Goal: Navigation & Orientation: Find specific page/section

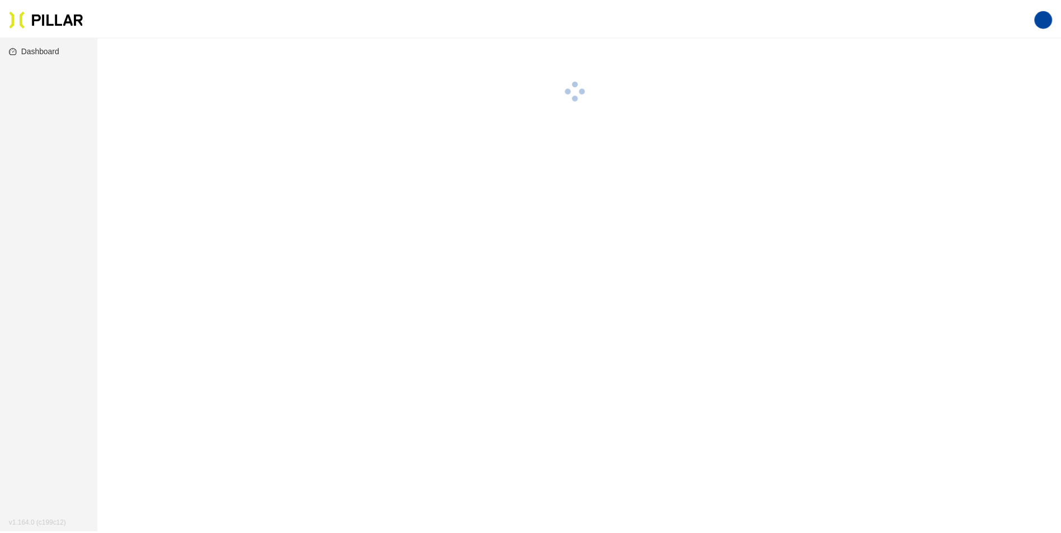
scroll to position [36, 0]
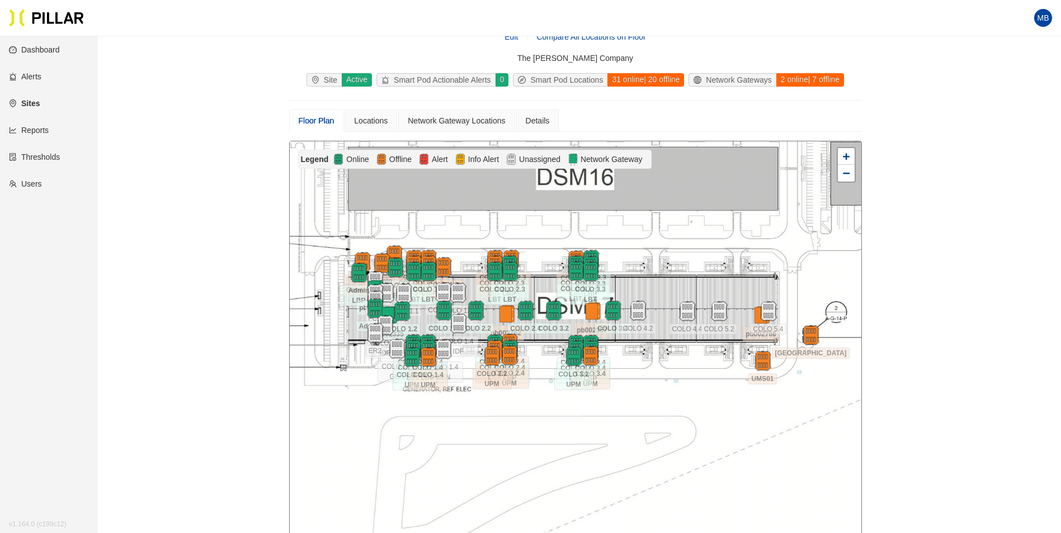
drag, startPoint x: 741, startPoint y: 398, endPoint x: 690, endPoint y: 389, distance: 52.3
click at [690, 389] on div at bounding box center [575, 340] width 571 height 399
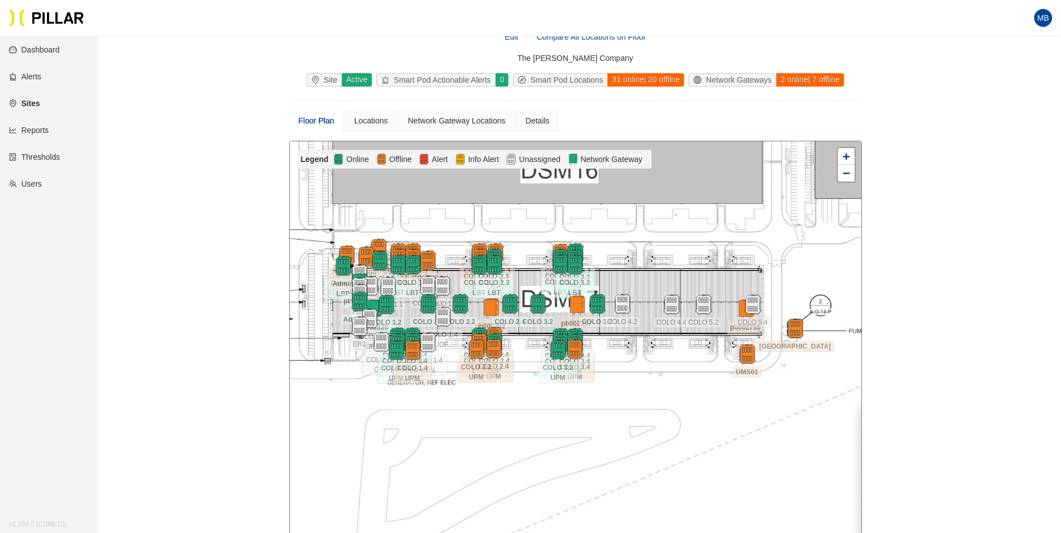
drag, startPoint x: 749, startPoint y: 265, endPoint x: 733, endPoint y: 258, distance: 17.0
click at [733, 258] on div at bounding box center [575, 340] width 571 height 399
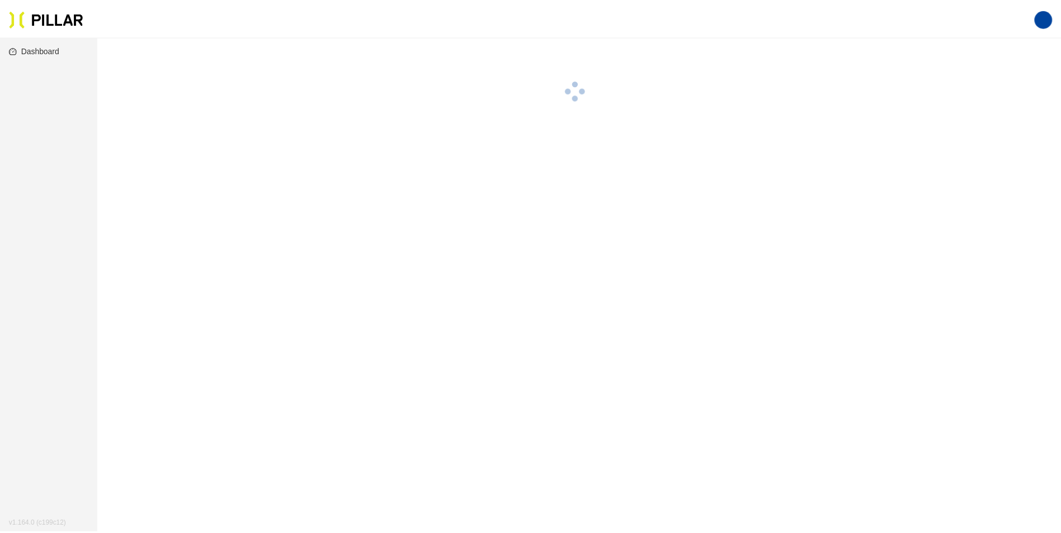
scroll to position [36, 0]
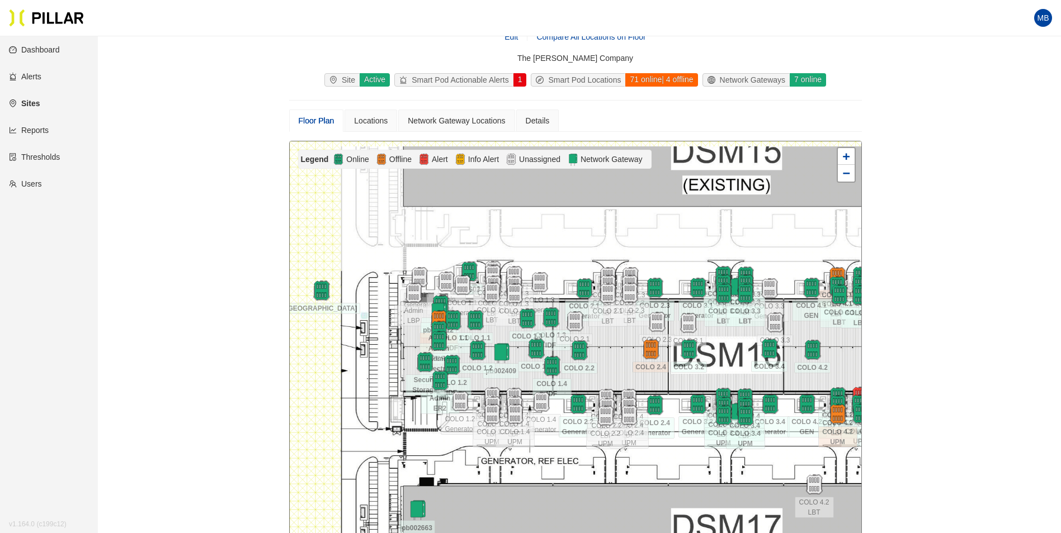
drag, startPoint x: 586, startPoint y: 229, endPoint x: 694, endPoint y: 235, distance: 108.6
click at [680, 228] on div at bounding box center [575, 340] width 571 height 399
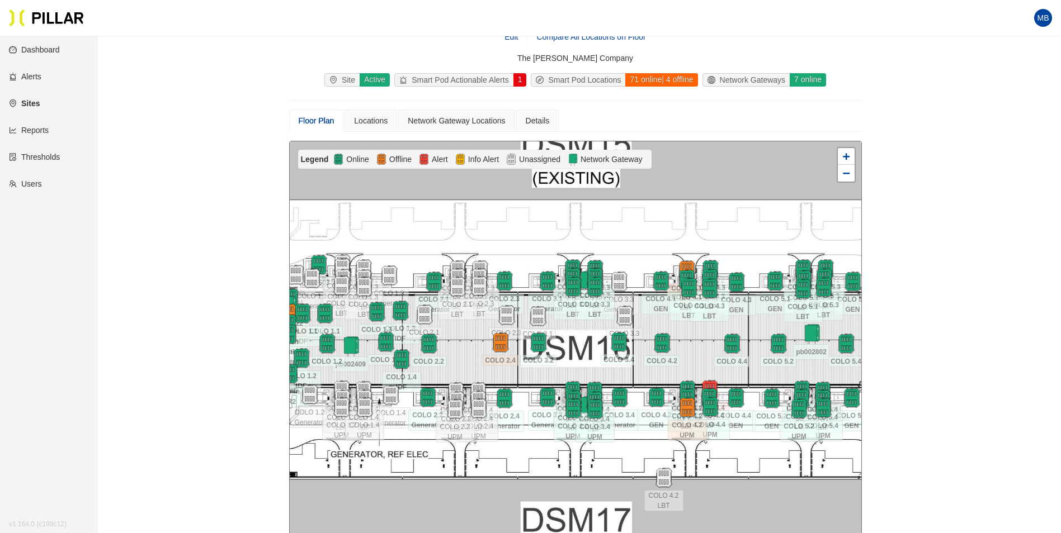
drag, startPoint x: 720, startPoint y: 239, endPoint x: 595, endPoint y: 237, distance: 125.2
click at [595, 237] on div at bounding box center [575, 340] width 571 height 399
